Goal: Check status: Check status

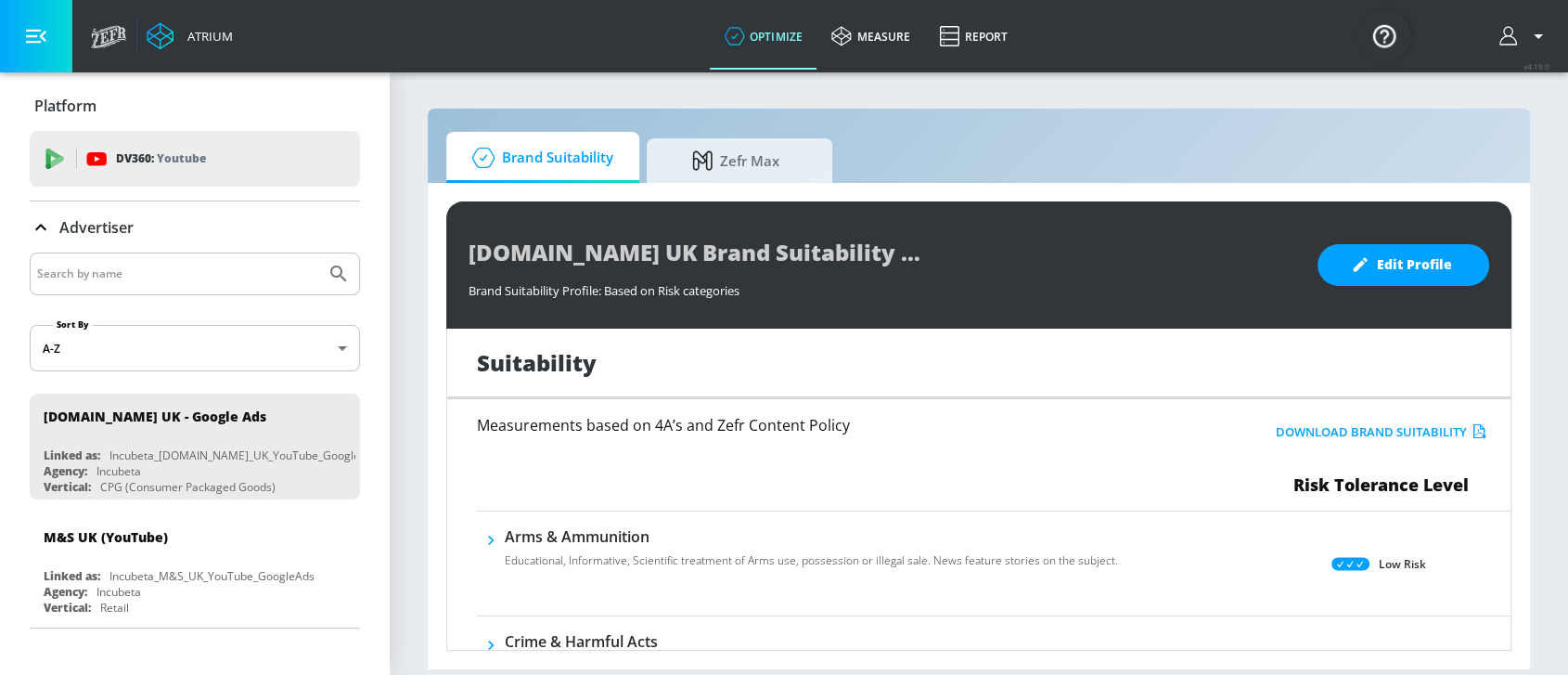
click at [147, 281] on input "Search by name" at bounding box center [177, 273] width 281 height 24
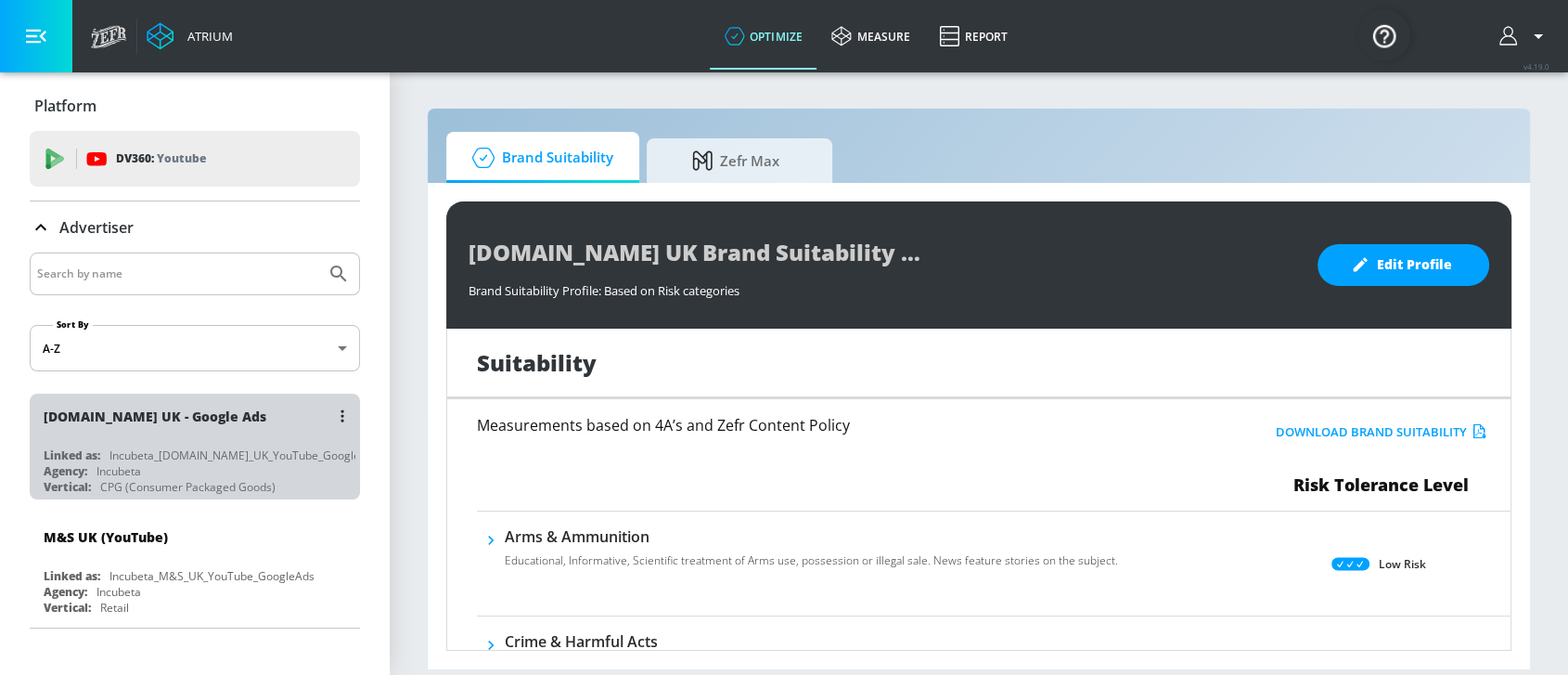
click at [150, 433] on div "[DOMAIN_NAME] UK - Google Ads" at bounding box center [200, 415] width 311 height 44
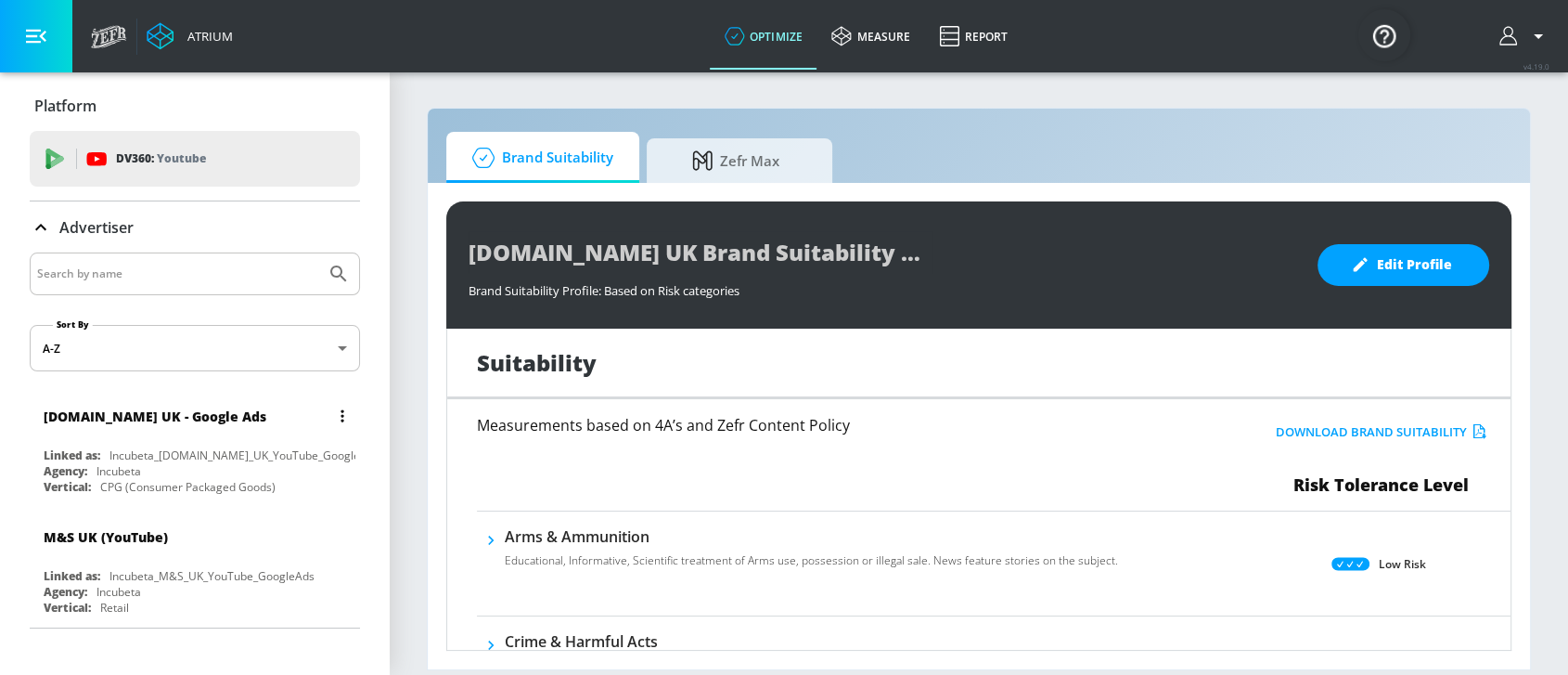
click at [150, 433] on div "[DOMAIN_NAME] UK - Google Ads" at bounding box center [200, 415] width 311 height 44
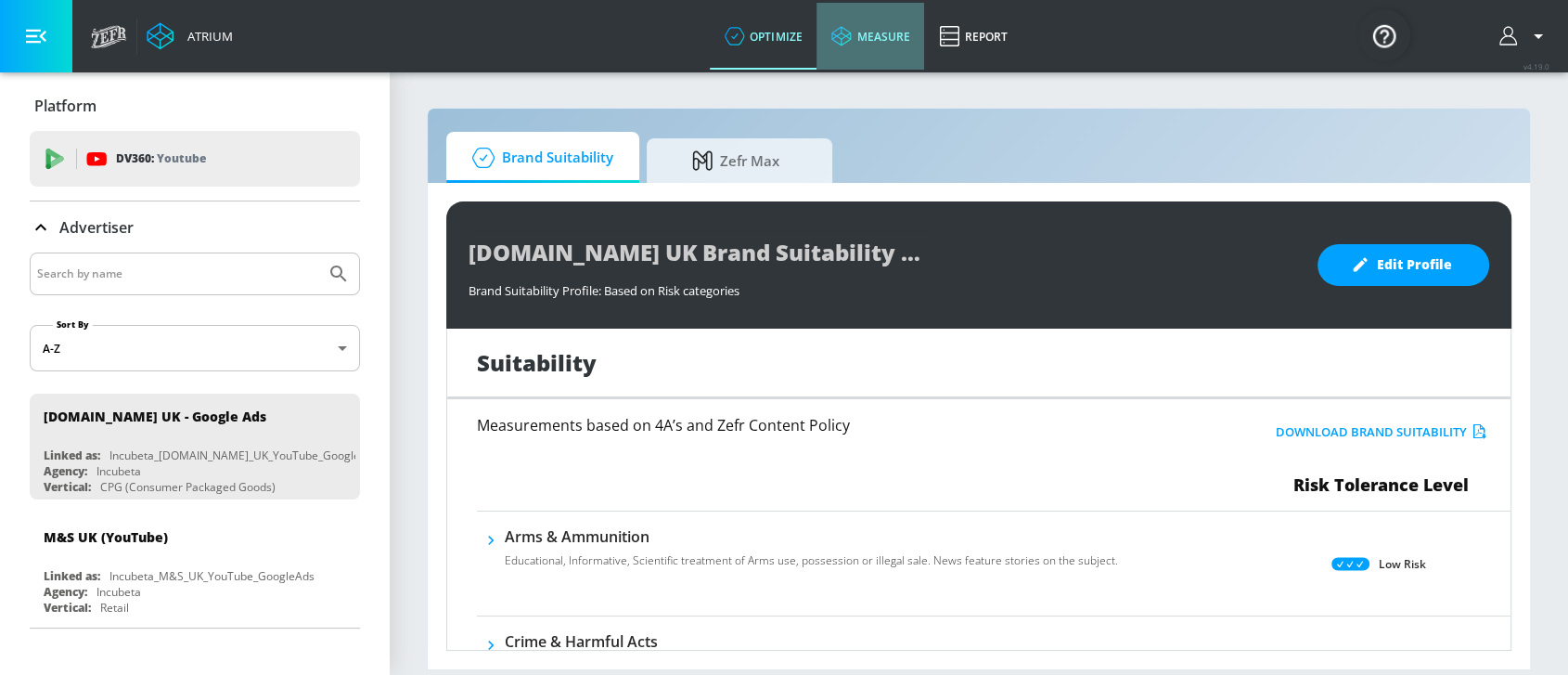
click at [882, 9] on link "measure" at bounding box center [871, 36] width 108 height 67
